Goal: Transaction & Acquisition: Subscribe to service/newsletter

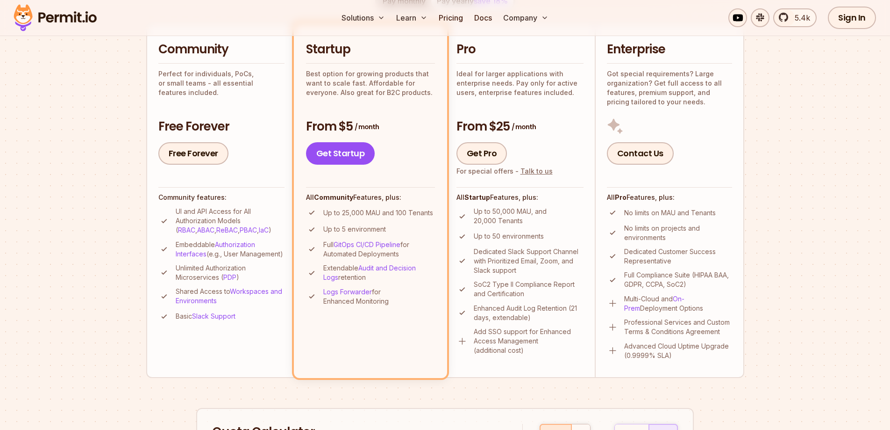
scroll to position [236, 0]
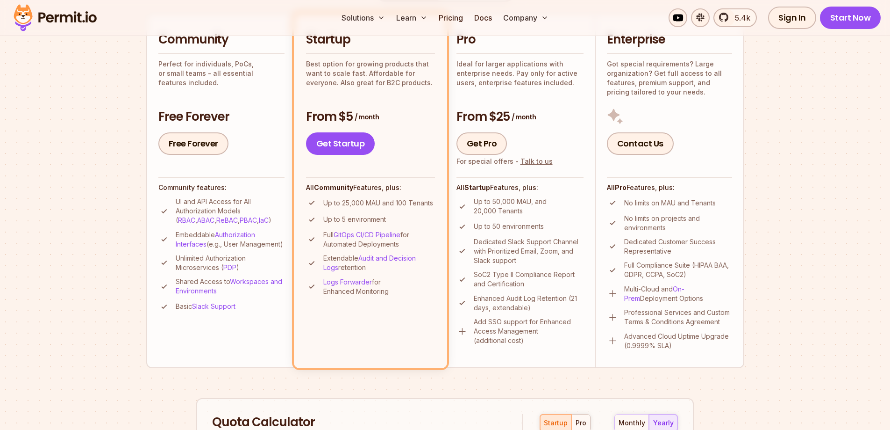
click at [462, 333] on img at bounding box center [463, 331] width 12 height 12
click at [510, 332] on p "Add SSO support for Enhanced Access Management (additional cost)" at bounding box center [529, 331] width 110 height 28
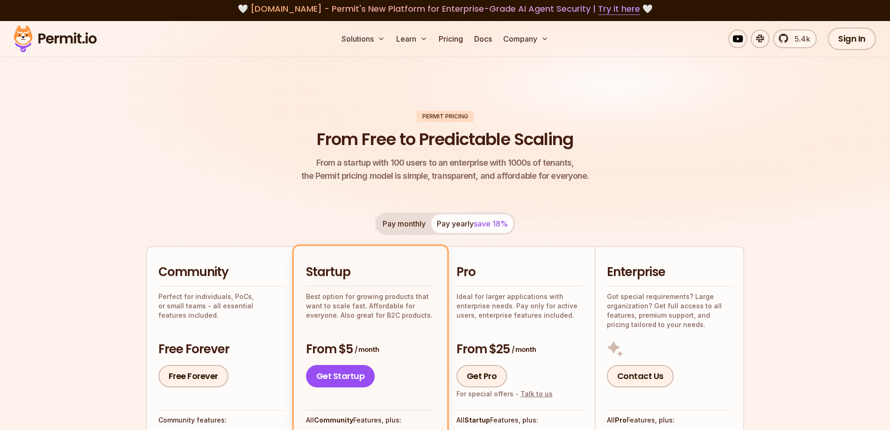
scroll to position [0, 0]
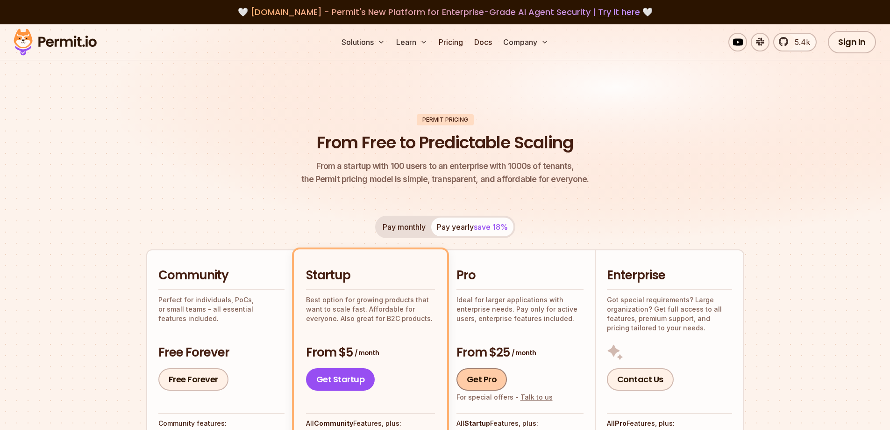
click at [490, 385] on link "Get Pro" at bounding box center [482, 379] width 51 height 22
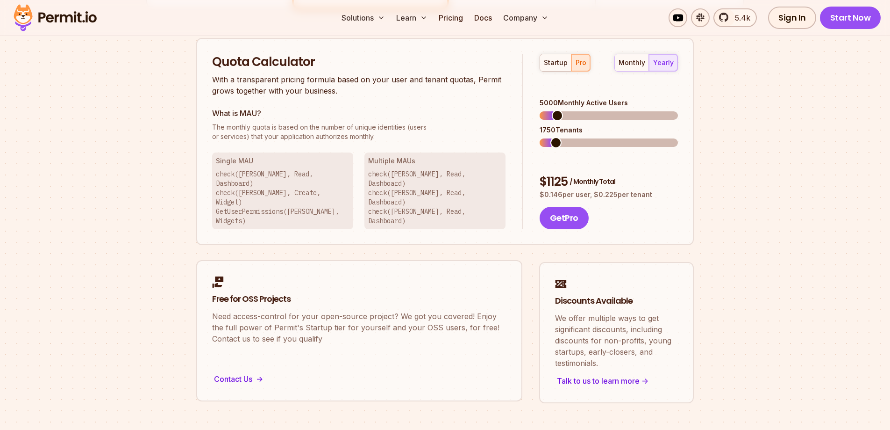
scroll to position [597, 0]
click at [244, 356] on link "Free for OSS Projects Need access-control for your open-source project? We got …" at bounding box center [359, 328] width 326 height 141
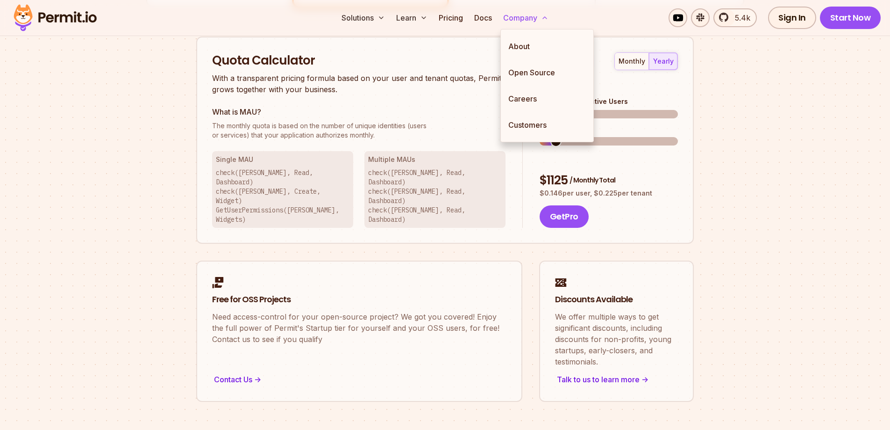
click at [537, 18] on button "Company" at bounding box center [526, 17] width 53 height 19
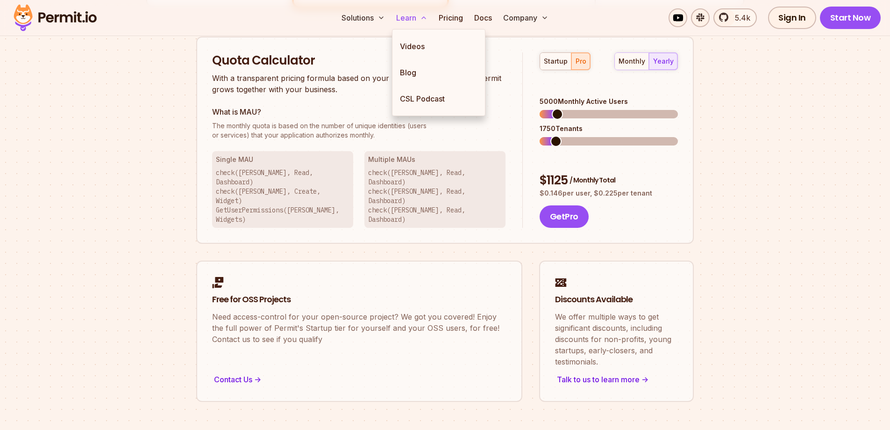
click at [427, 19] on icon at bounding box center [423, 17] width 7 height 7
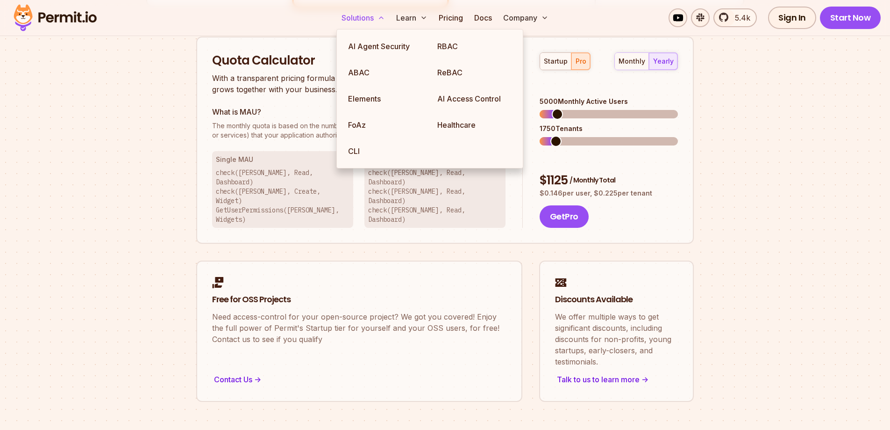
click at [381, 19] on icon at bounding box center [381, 17] width 7 height 7
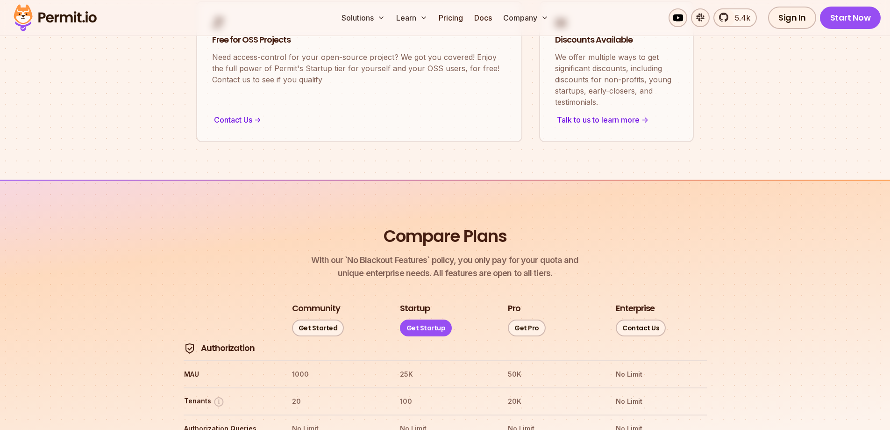
scroll to position [877, 0]
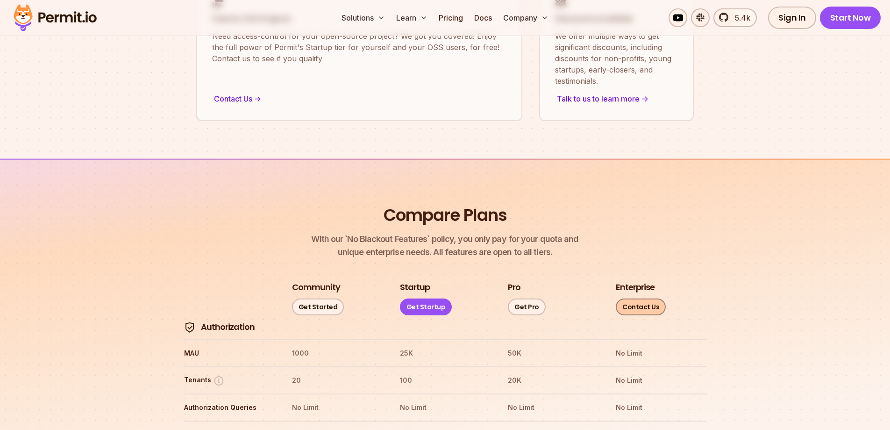
click at [654, 298] on link "Contact Us" at bounding box center [641, 306] width 50 height 17
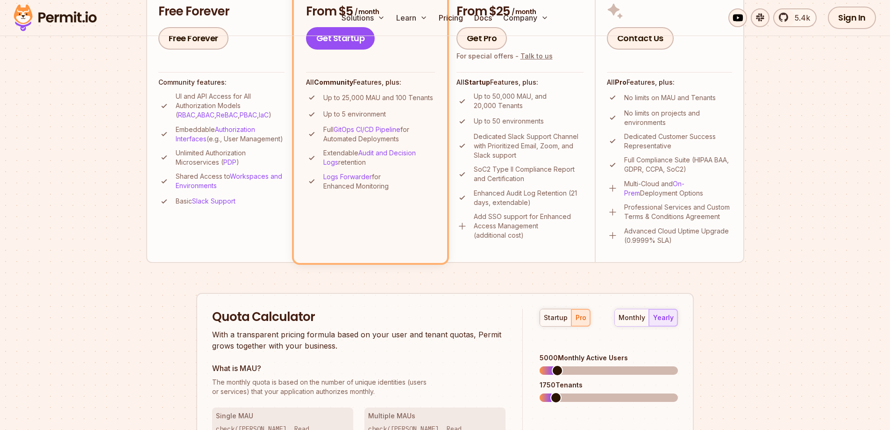
scroll to position [0, 0]
